Goal: Information Seeking & Learning: Learn about a topic

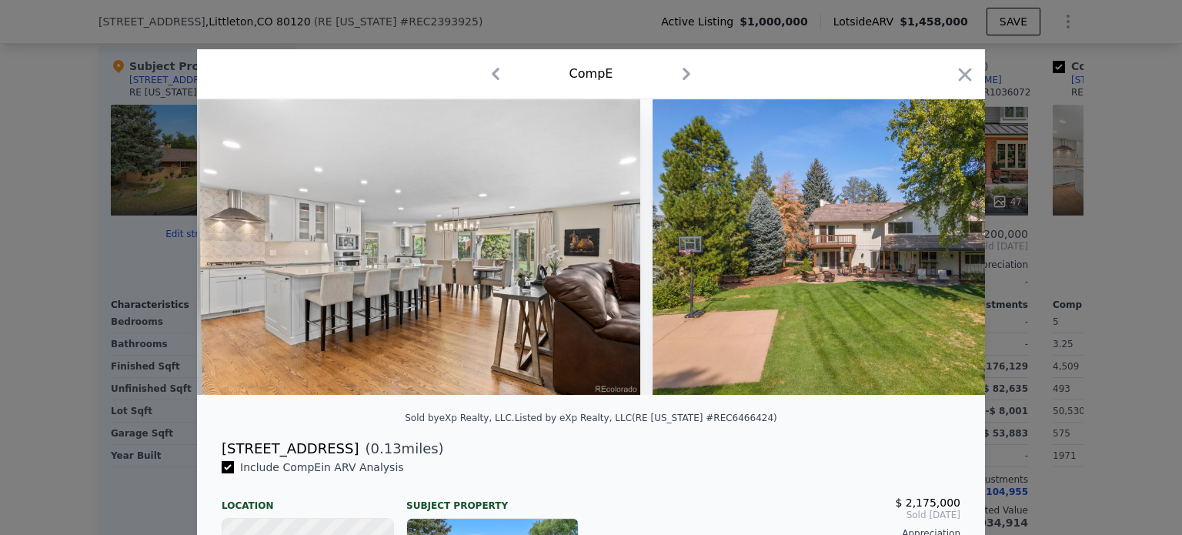
scroll to position [0, 3455]
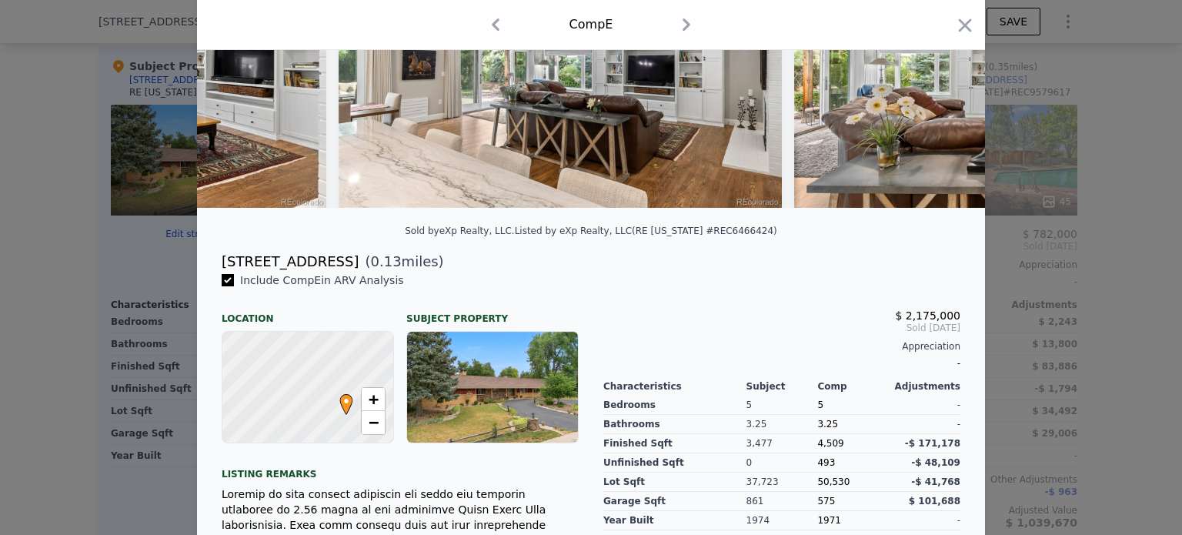
click at [103, 288] on div at bounding box center [591, 267] width 1182 height 535
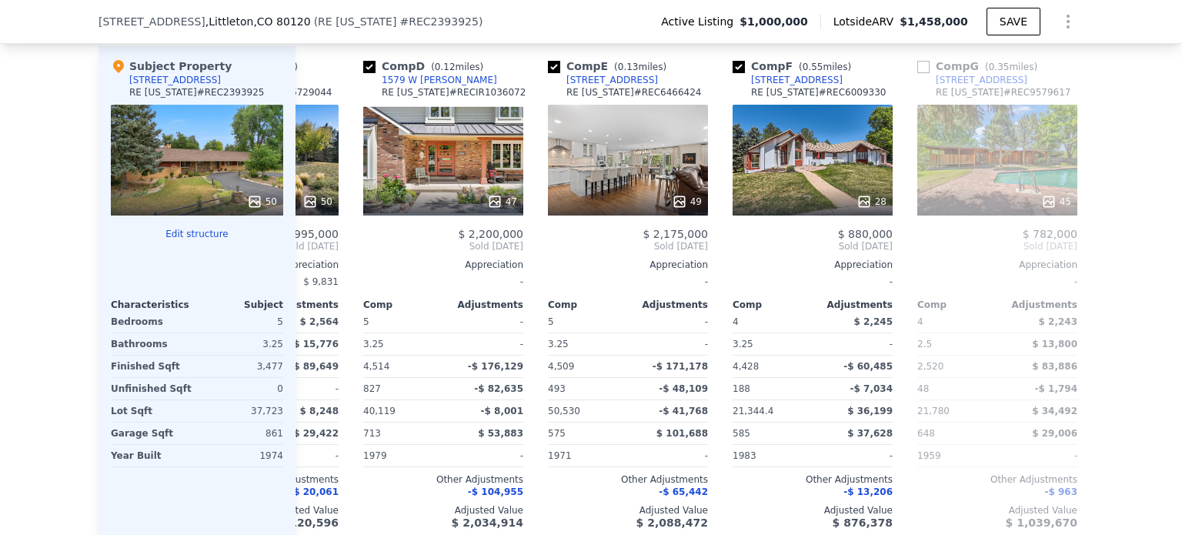
drag, startPoint x: 212, startPoint y: 85, endPoint x: 117, endPoint y: 91, distance: 95.6
click at [117, 91] on div "Subject Property [STREET_ADDRESS][GEOGRAPHIC_DATA][US_STATE] REC2393925" at bounding box center [197, 81] width 172 height 46
copy div "[STREET_ADDRESS]"
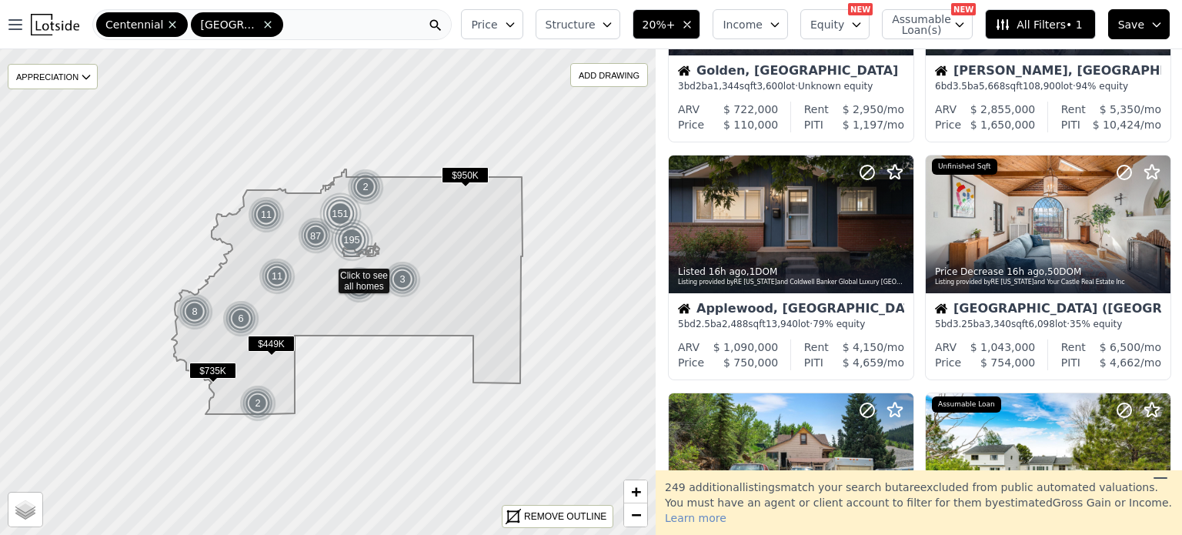
scroll to position [641, 0]
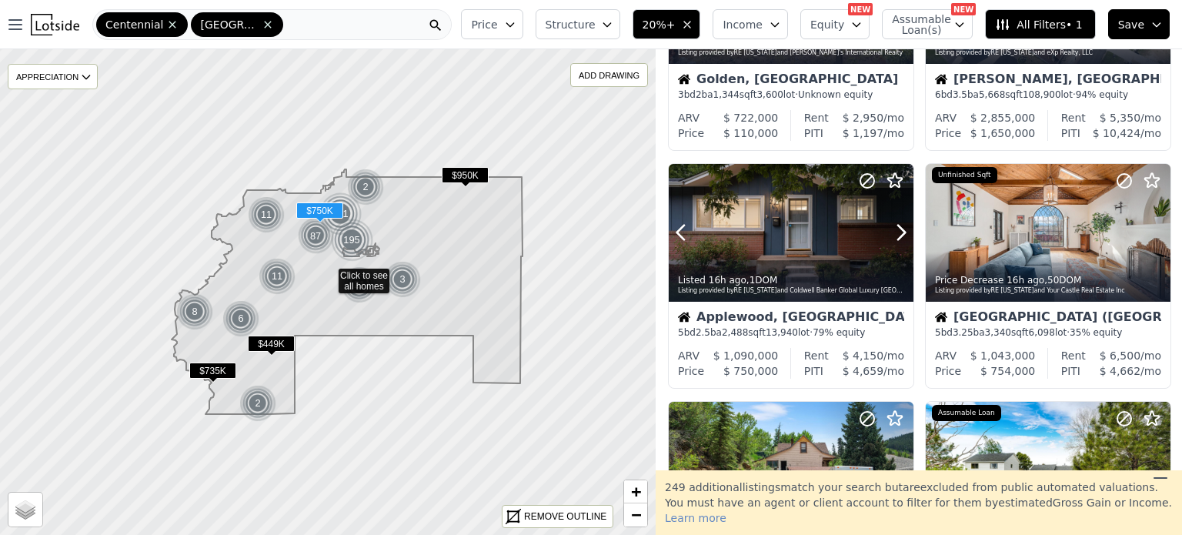
click at [890, 252] on div at bounding box center [791, 266] width 245 height 28
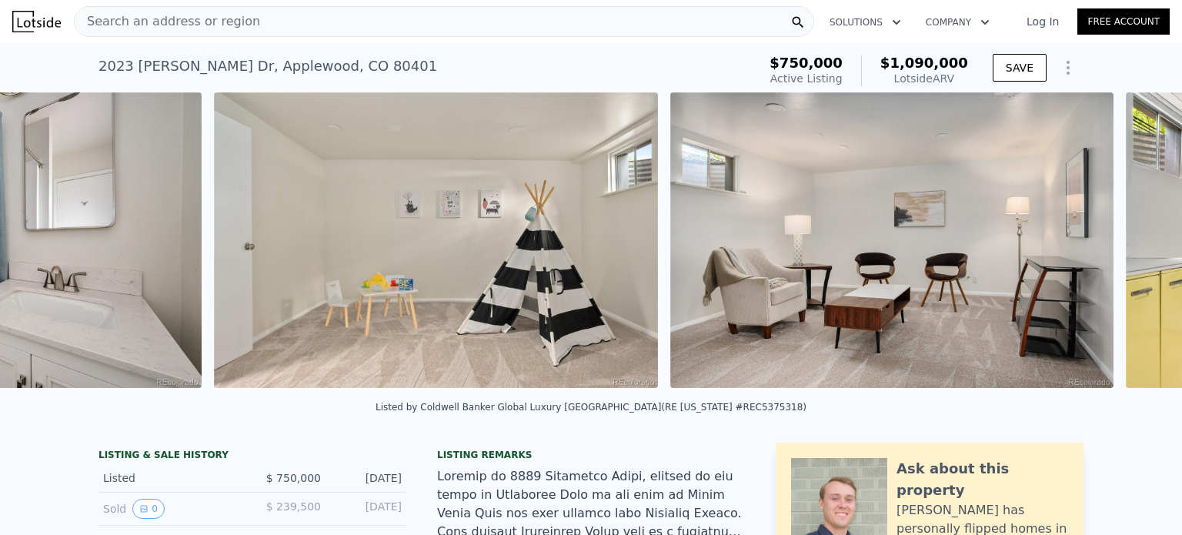
scroll to position [0, 10882]
